Goal: Information Seeking & Learning: Learn about a topic

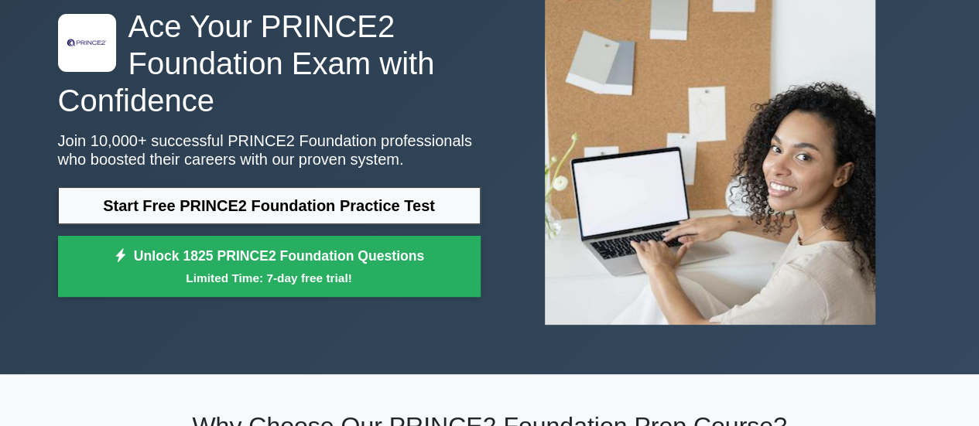
scroll to position [113, 0]
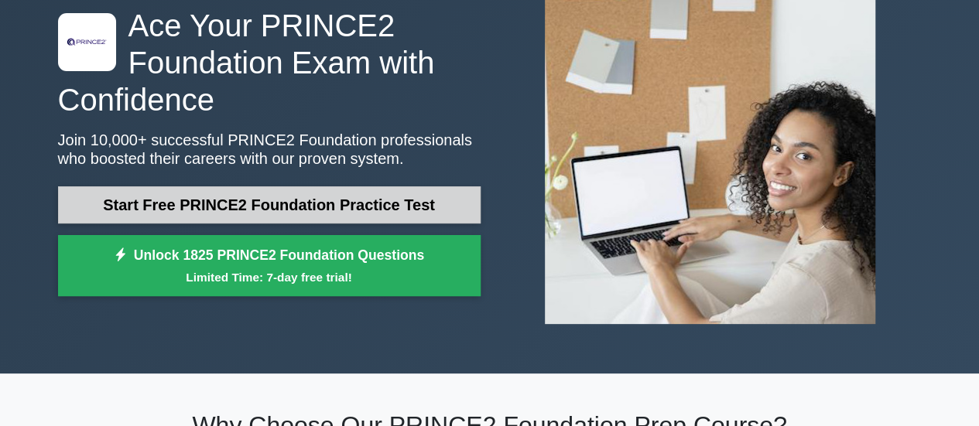
click at [248, 204] on link "Start Free PRINCE2 Foundation Practice Test" at bounding box center [269, 205] width 423 height 37
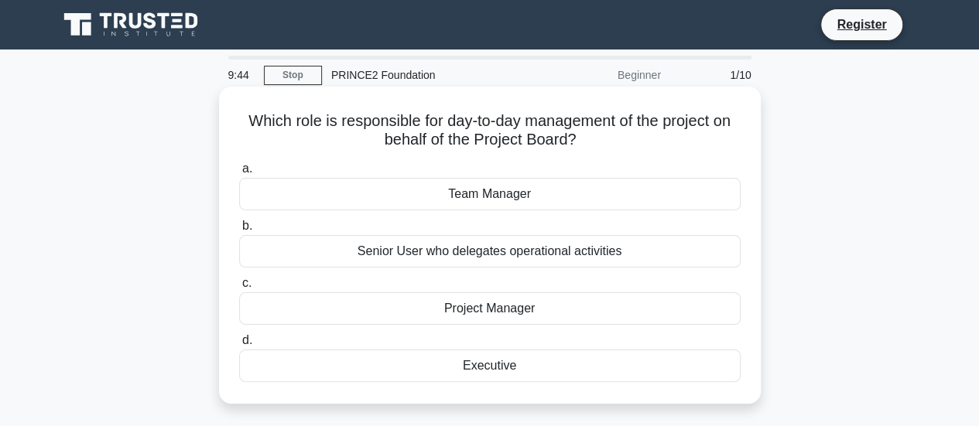
click at [435, 317] on div "Project Manager" at bounding box center [489, 309] width 501 height 33
click at [239, 289] on input "c. Project Manager" at bounding box center [239, 284] width 0 height 10
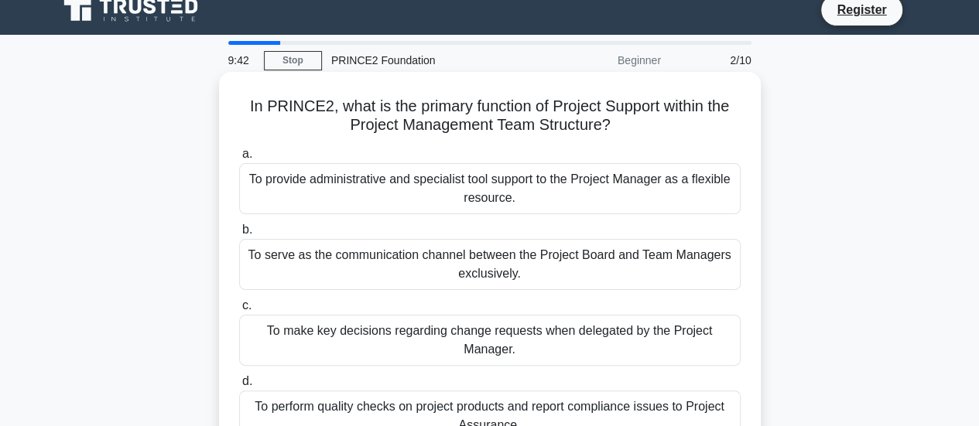
scroll to position [14, 0]
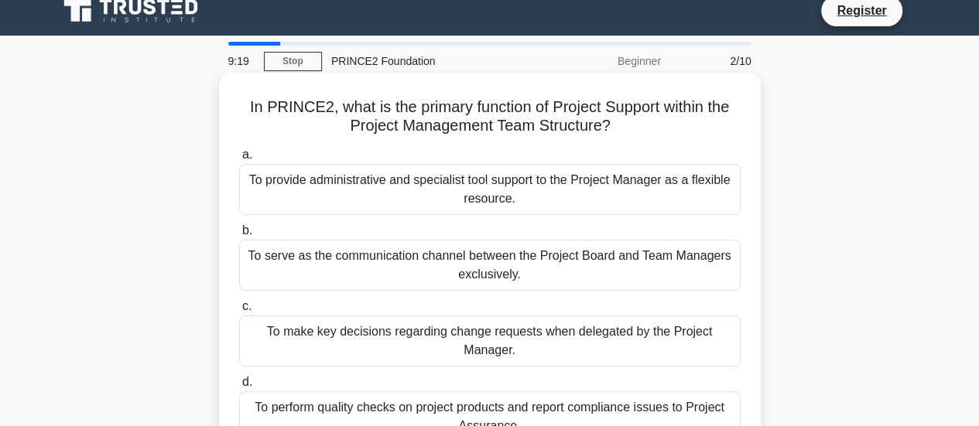
click at [415, 254] on div "To serve as the communication channel between the Project Board and Team Manage…" at bounding box center [489, 265] width 501 height 51
click at [239, 236] on input "b. To serve as the communication channel between the Project Board and Team Man…" at bounding box center [239, 231] width 0 height 10
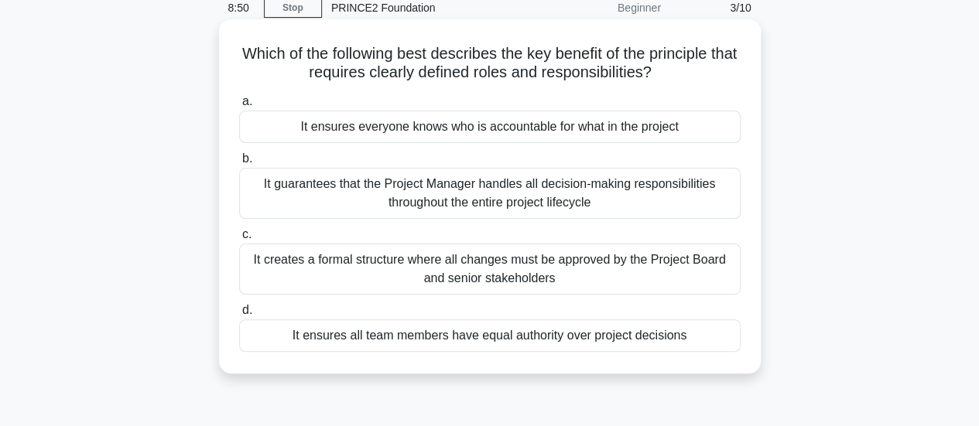
scroll to position [84, 0]
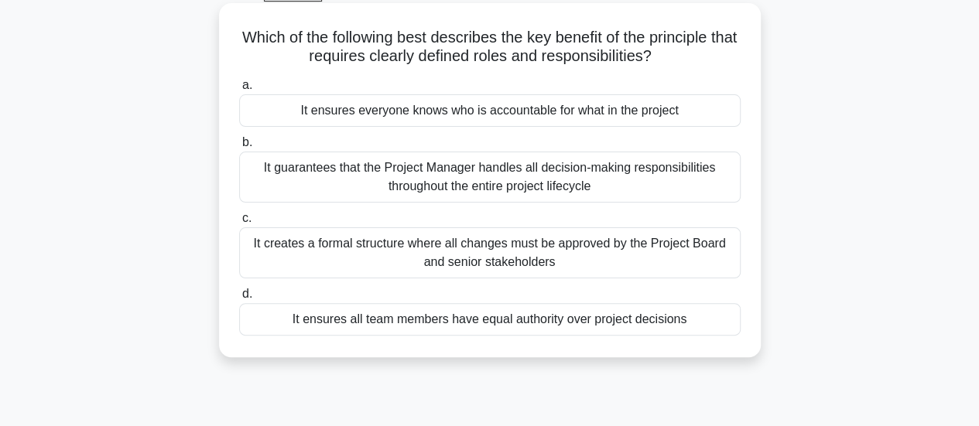
click at [310, 267] on div "It creates a formal structure where all changes must be approved by the Project…" at bounding box center [489, 253] width 501 height 51
click at [239, 224] on input "c. It creates a formal structure where all changes must be approved by the Proj…" at bounding box center [239, 219] width 0 height 10
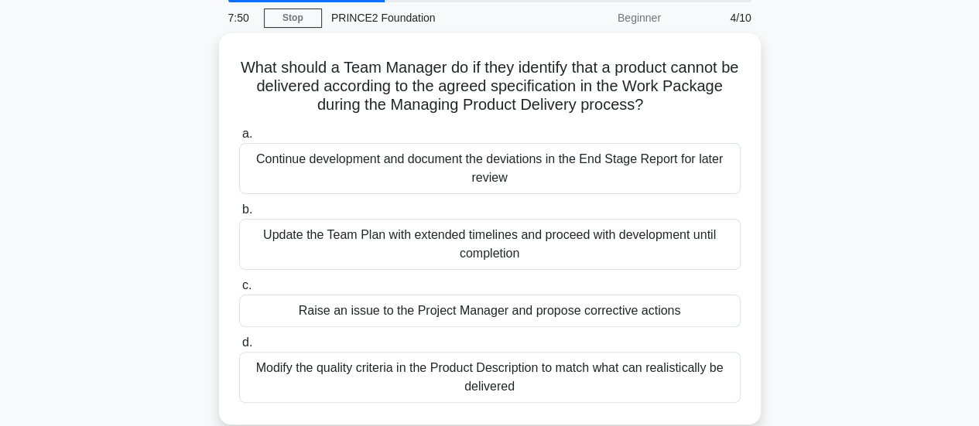
scroll to position [58, 0]
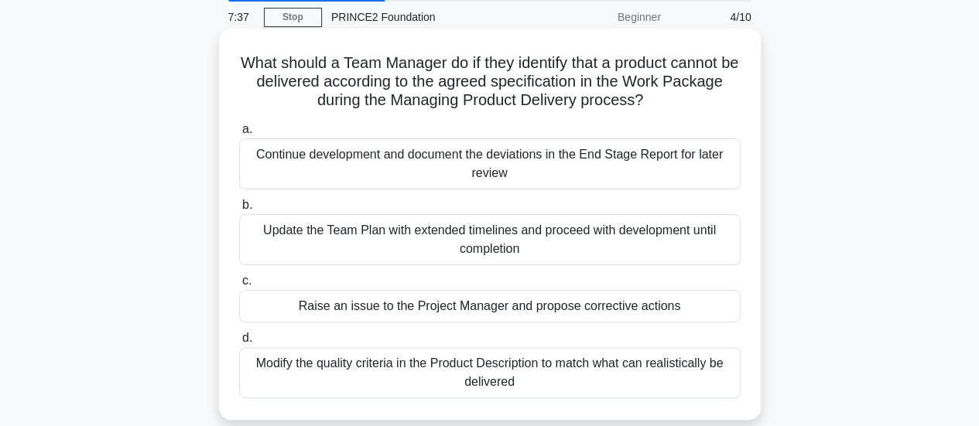
click at [320, 252] on div "Update the Team Plan with extended timelines and proceed with development until…" at bounding box center [489, 239] width 501 height 51
click at [239, 211] on input "b. Update the Team Plan with extended timelines and proceed with development un…" at bounding box center [239, 205] width 0 height 10
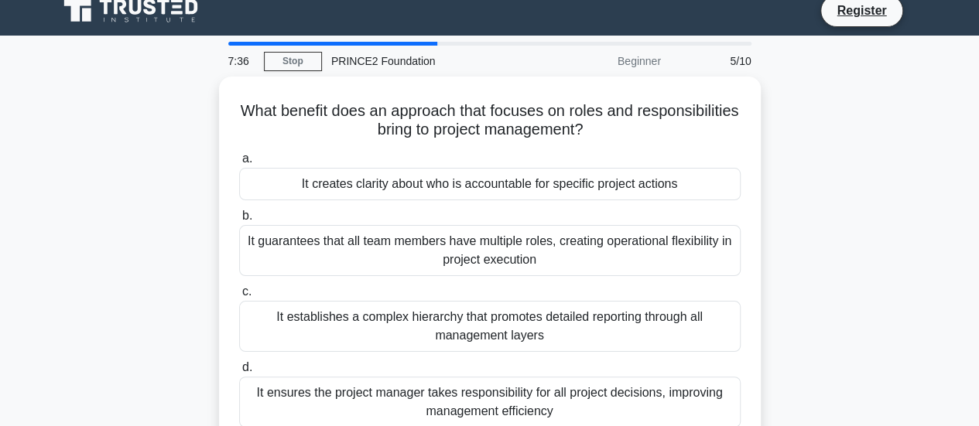
scroll to position [0, 0]
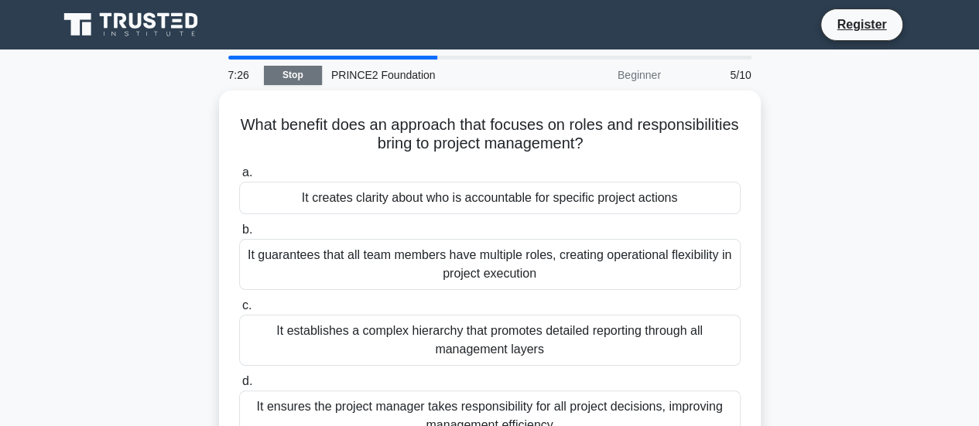
click at [291, 74] on link "Stop" at bounding box center [293, 75] width 58 height 19
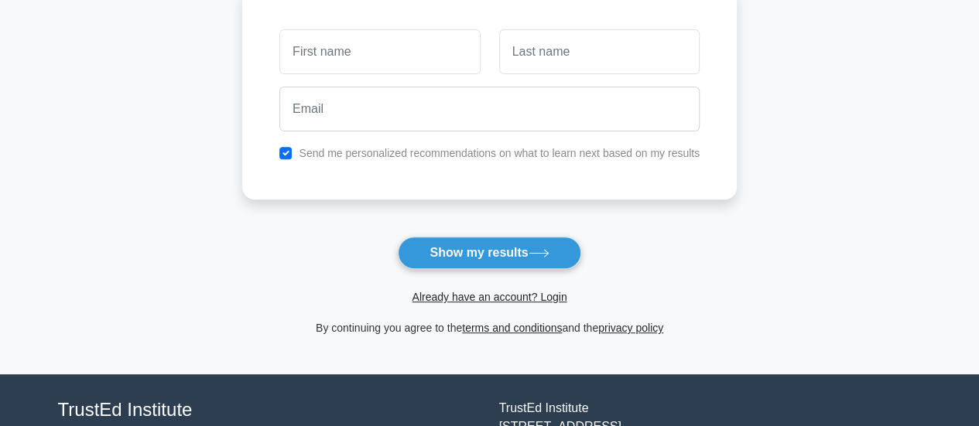
scroll to position [349, 0]
